Goal: Information Seeking & Learning: Check status

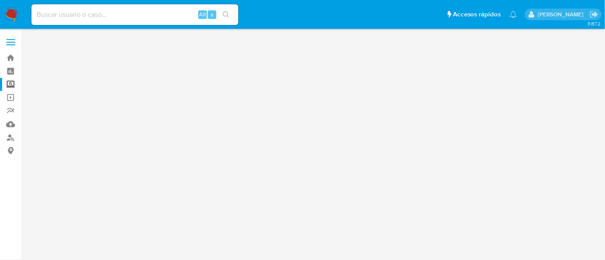
click at [12, 84] on label "Screening" at bounding box center [51, 84] width 103 height 13
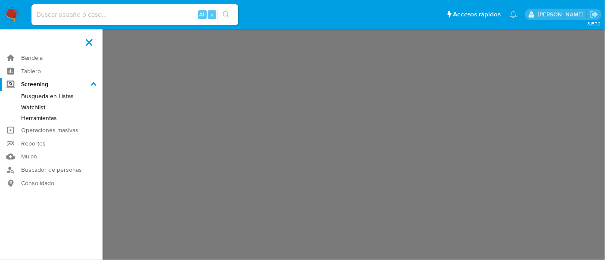
click at [0, 0] on input "Screening" at bounding box center [0, 0] width 0 height 0
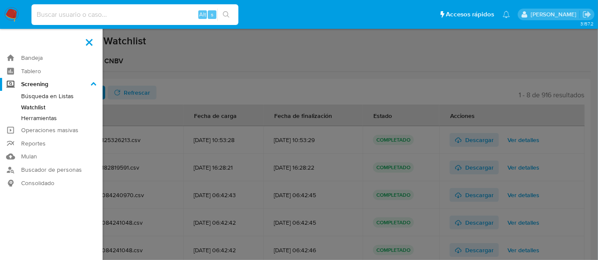
click at [143, 12] on input at bounding box center [134, 14] width 207 height 11
click at [32, 171] on link "Buscador de personas" at bounding box center [51, 169] width 103 height 13
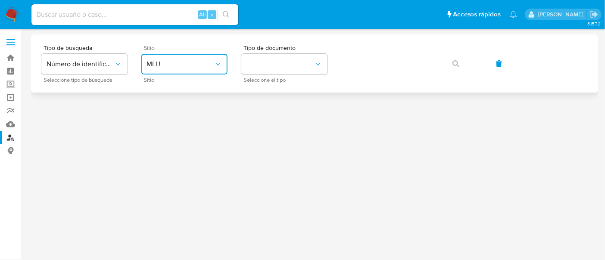
click at [190, 73] on button "MLU" at bounding box center [184, 64] width 86 height 21
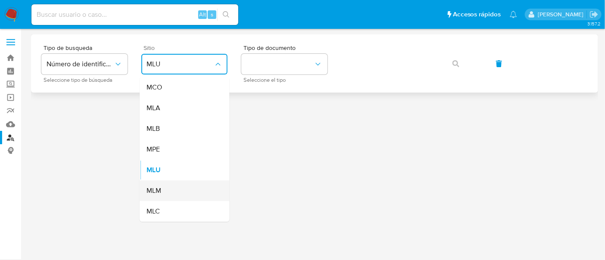
click at [163, 195] on div "MLM" at bounding box center [182, 191] width 71 height 21
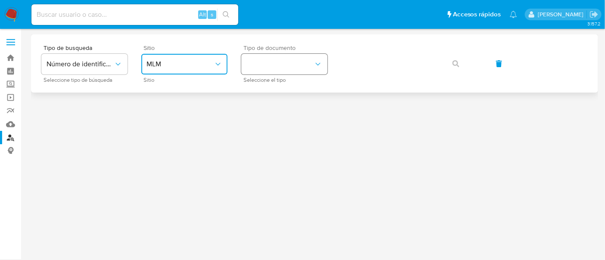
click at [302, 61] on button "identificationType" at bounding box center [284, 64] width 86 height 21
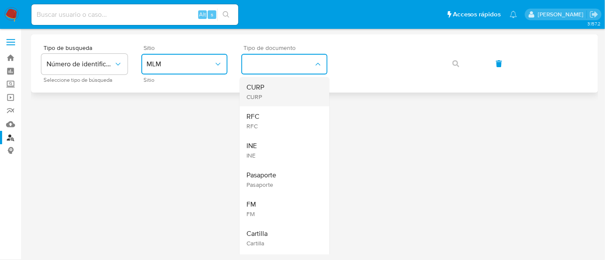
click at [263, 94] on span "CURP" at bounding box center [256, 97] width 18 height 8
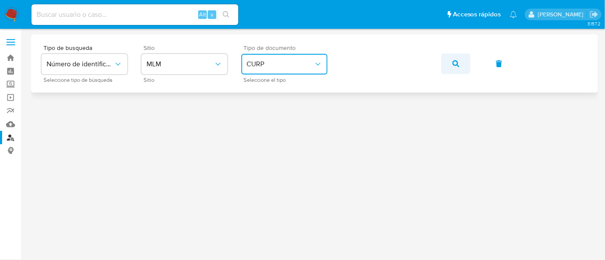
click at [450, 62] on button "button" at bounding box center [455, 63] width 29 height 21
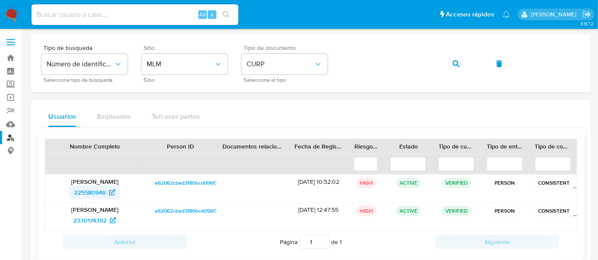
click at [93, 193] on span "225580946" at bounding box center [89, 193] width 31 height 14
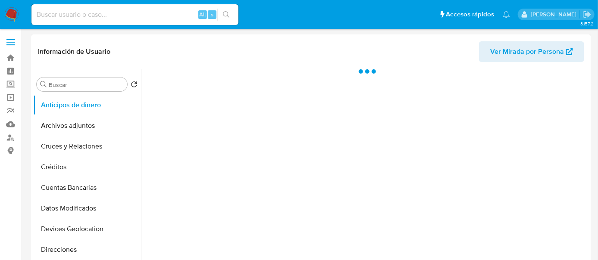
select select "10"
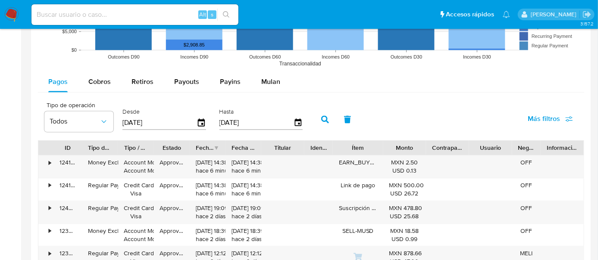
scroll to position [744, 0]
click at [50, 161] on div "•" at bounding box center [50, 162] width 2 height 8
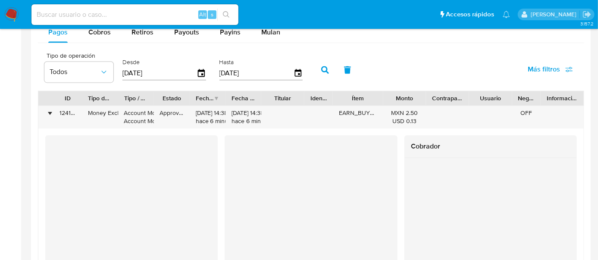
scroll to position [791, 0]
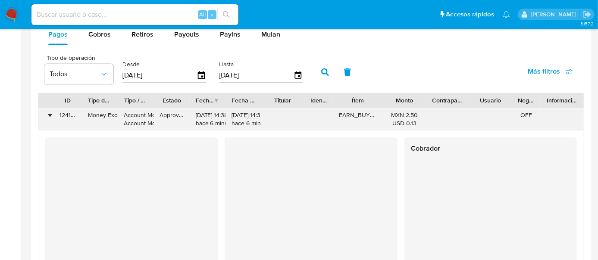
click at [50, 113] on div "•" at bounding box center [50, 115] width 2 height 8
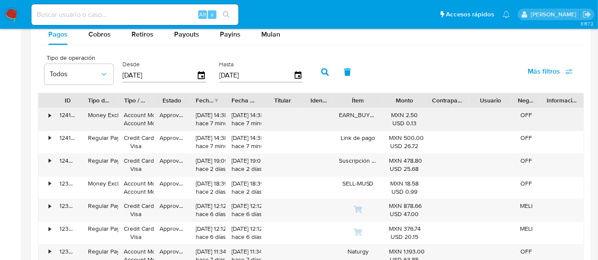
click at [51, 113] on div "•" at bounding box center [45, 119] width 15 height 22
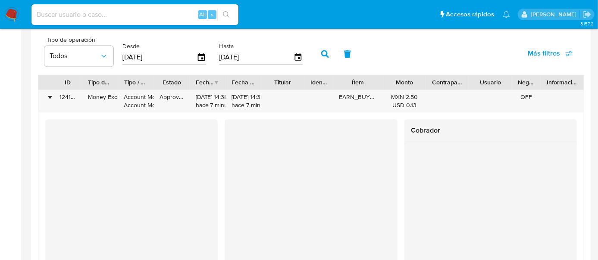
scroll to position [804, 0]
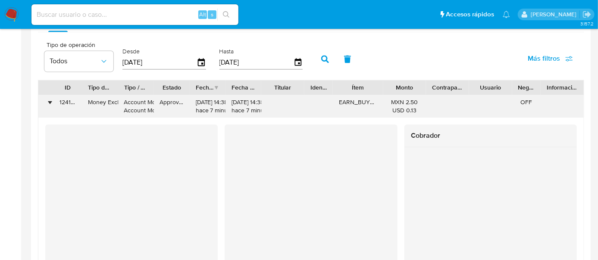
click at [50, 100] on div "•" at bounding box center [50, 102] width 2 height 8
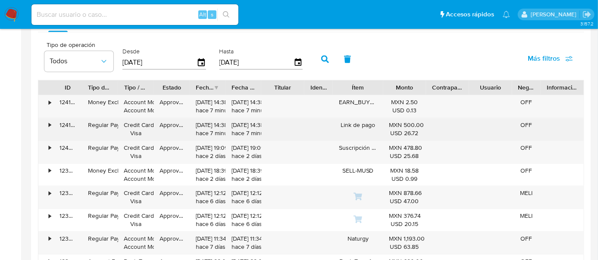
click at [51, 123] on div "•" at bounding box center [45, 129] width 15 height 22
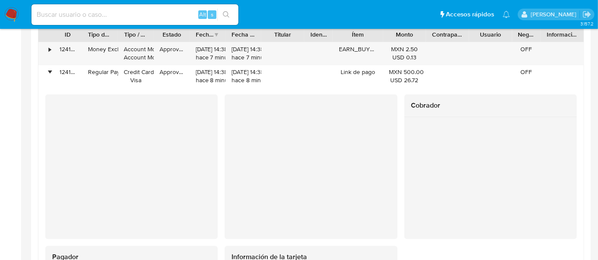
scroll to position [857, 0]
click at [408, 135] on div at bounding box center [490, 157] width 172 height 80
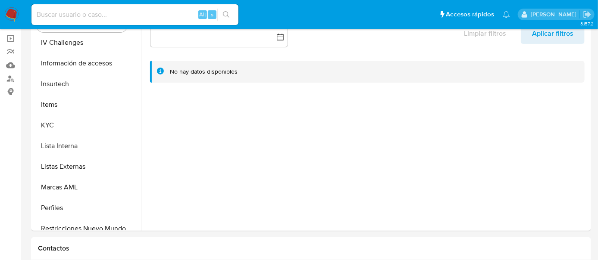
scroll to position [0, 0]
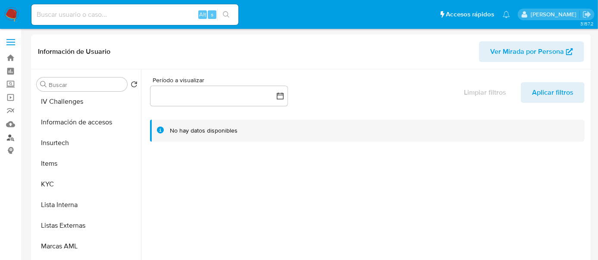
click at [11, 139] on link "Buscador de personas" at bounding box center [51, 137] width 103 height 13
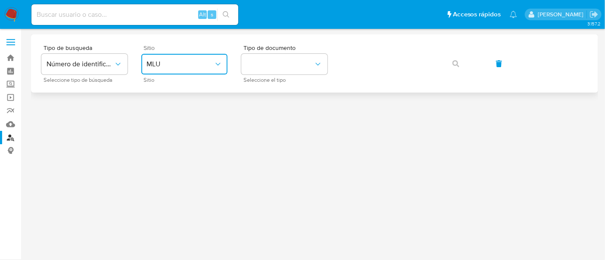
click at [221, 70] on button "MLU" at bounding box center [184, 64] width 86 height 21
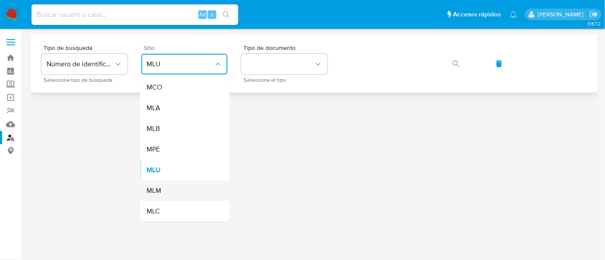
click at [164, 190] on div "MLM" at bounding box center [182, 191] width 71 height 21
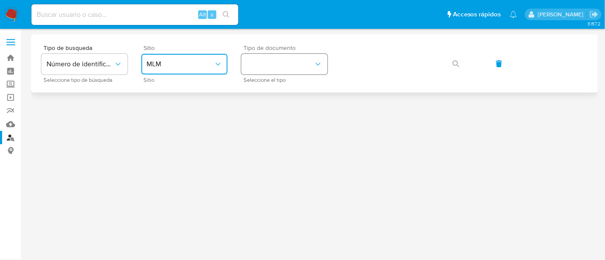
click at [276, 63] on button "identificationType" at bounding box center [284, 64] width 86 height 21
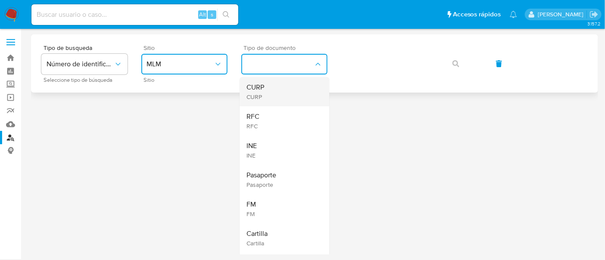
click at [266, 89] on div "CURP CURP" at bounding box center [282, 91] width 71 height 29
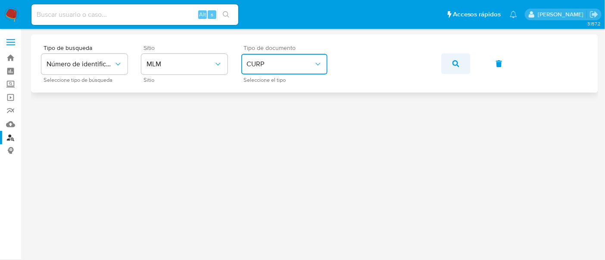
click at [459, 60] on icon "button" at bounding box center [456, 63] width 7 height 7
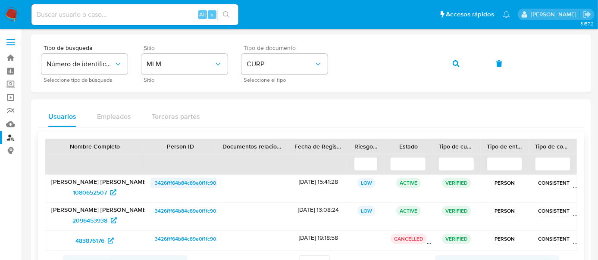
scroll to position [38, 0]
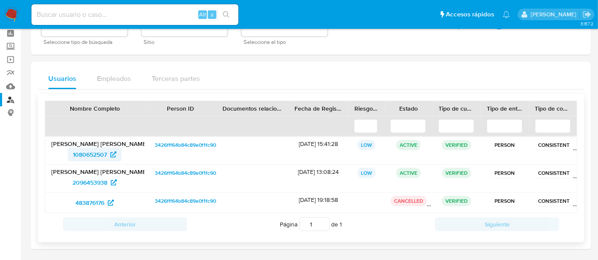
click at [96, 153] on span "1080652507" at bounding box center [90, 155] width 34 height 14
click at [89, 183] on span "2096453938" at bounding box center [89, 183] width 35 height 14
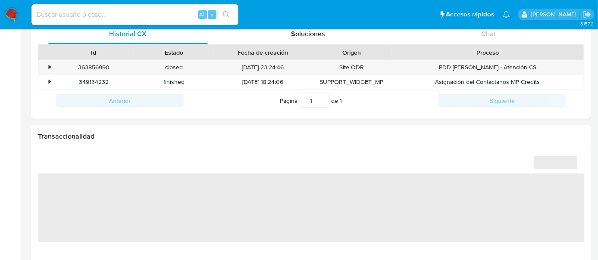
scroll to position [310, 0]
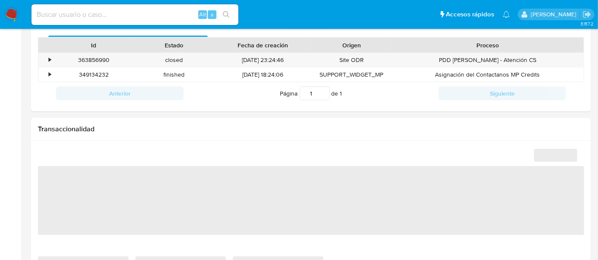
select select "10"
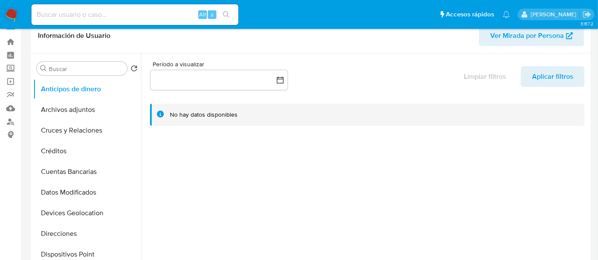
scroll to position [0, 0]
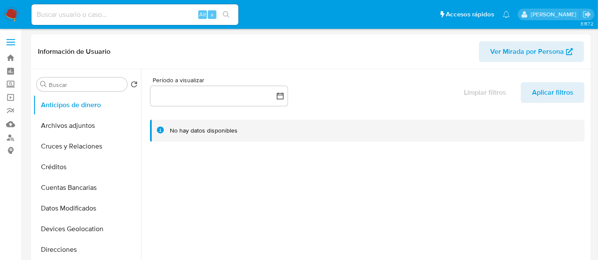
select select "10"
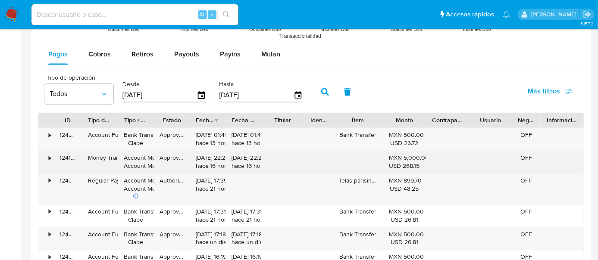
scroll to position [743, 0]
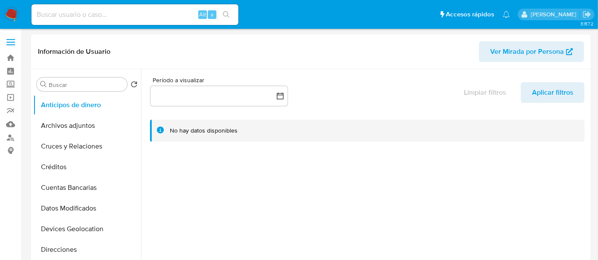
select select "10"
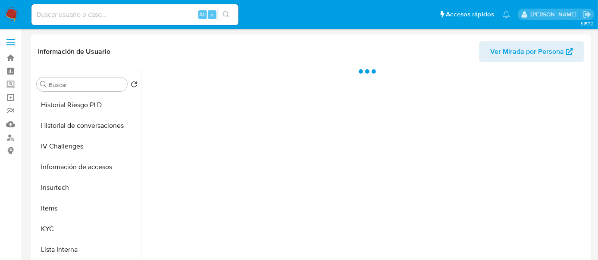
scroll to position [299, 0]
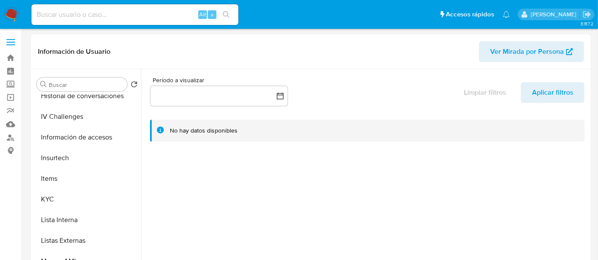
select select "10"
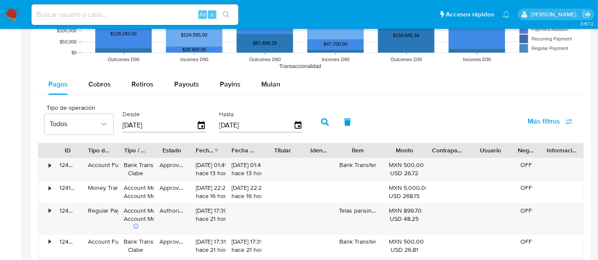
scroll to position [712, 0]
